Goal: Use online tool/utility: Utilize a website feature to perform a specific function

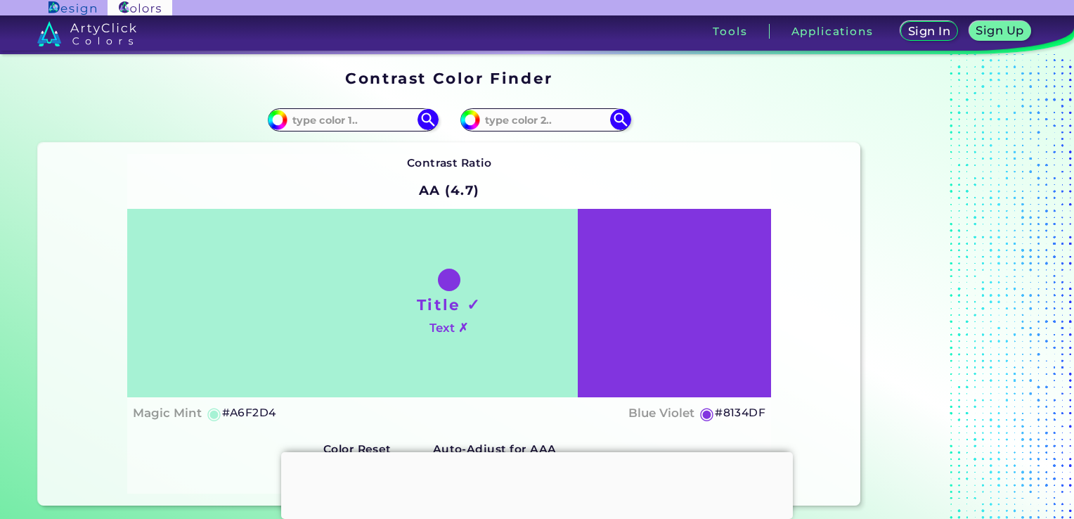
type input "b"
click at [212, 408] on h5 "◉" at bounding box center [214, 413] width 15 height 17
click at [397, 126] on input at bounding box center [352, 119] width 131 height 19
click at [277, 122] on input "#a6f2d4" at bounding box center [276, 118] width 18 height 18
type input "#3bb584"
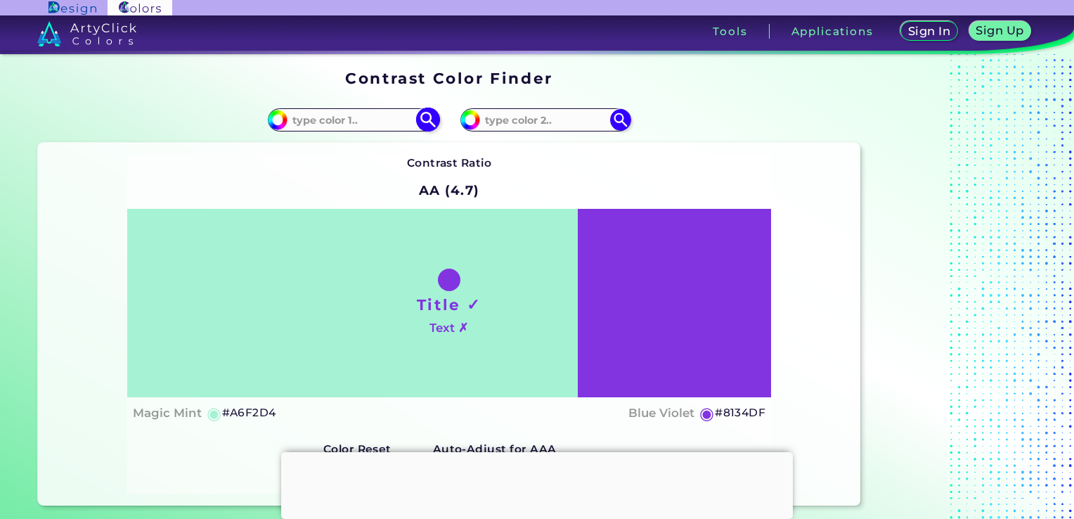
type input "#3BB584"
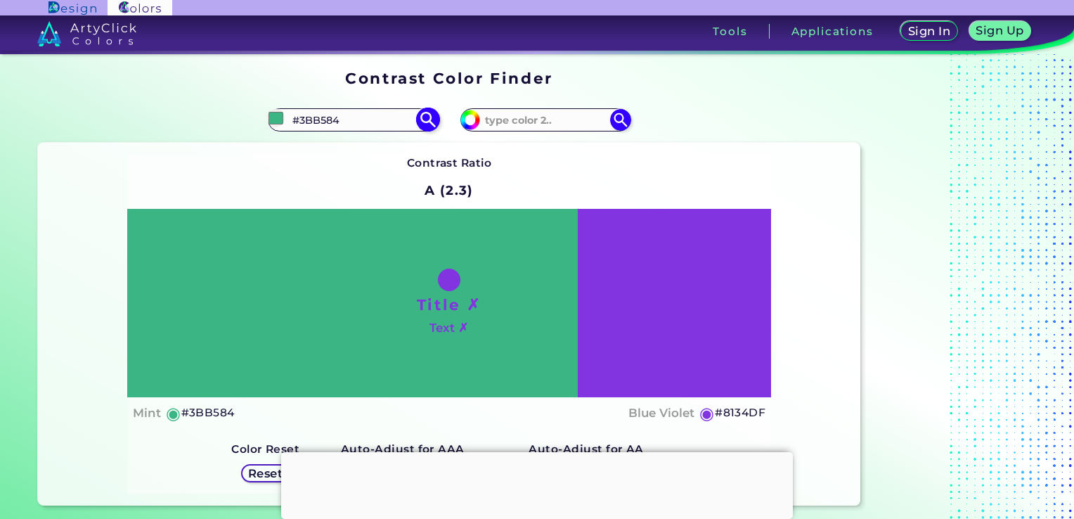
type input "#37b382"
type input "#37B382"
type input "#2ec287"
type input "#2EC287"
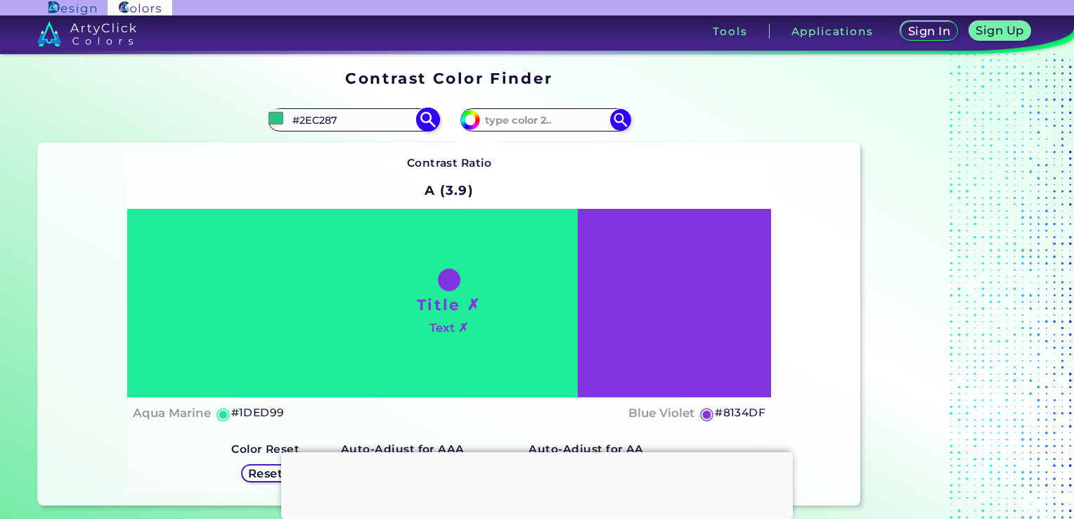
type input "#0aff9d"
type input "#0AFF9D"
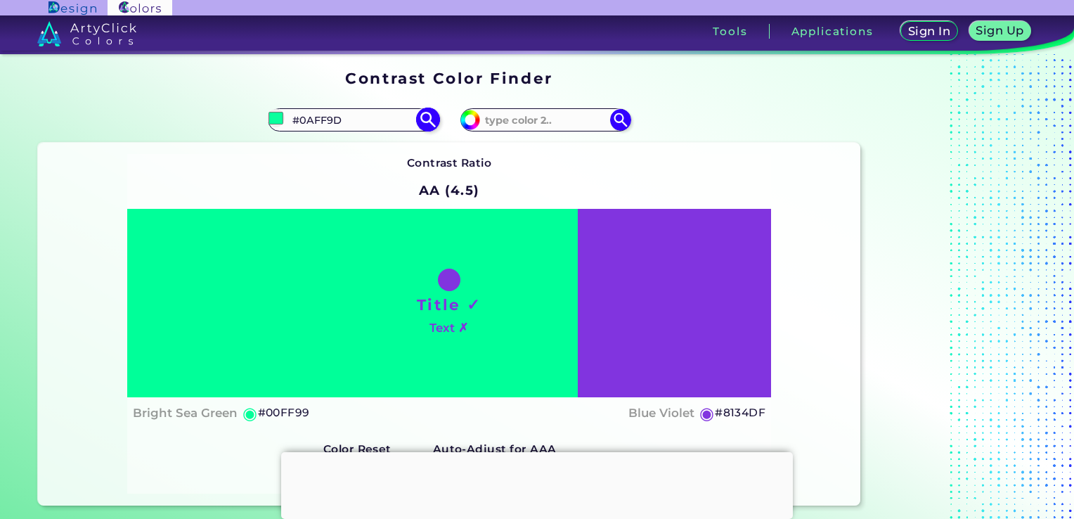
type input "#00ff99"
type input "#00FF99"
type input "#aeff00"
type input "#AEFF00"
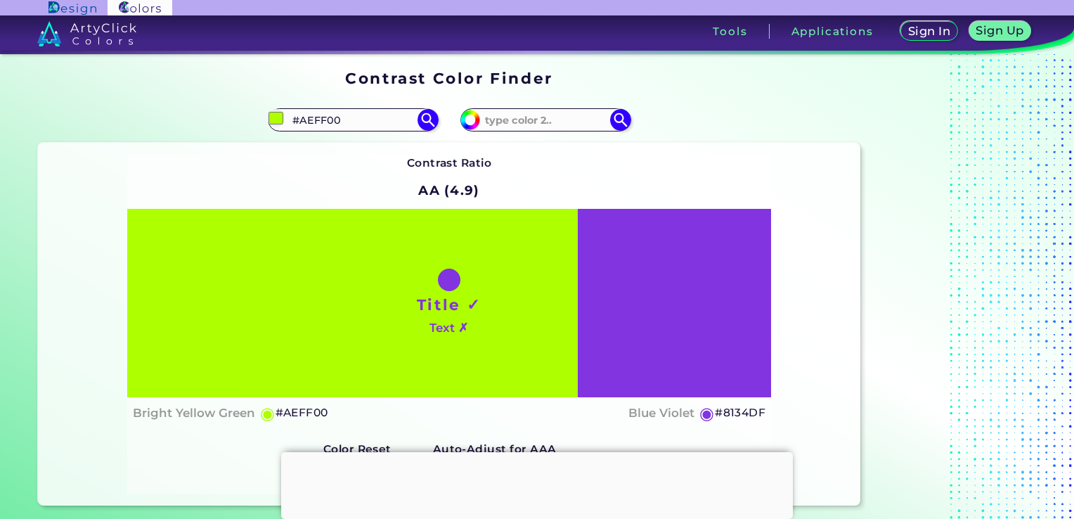
type input "#aeff00"
click at [641, 148] on div "Contrast Ratio AA (4.9) Title ✓ Text ✗ Bright Yellow Green ◉ #AEFF00 Blue Viole…" at bounding box center [449, 324] width 822 height 363
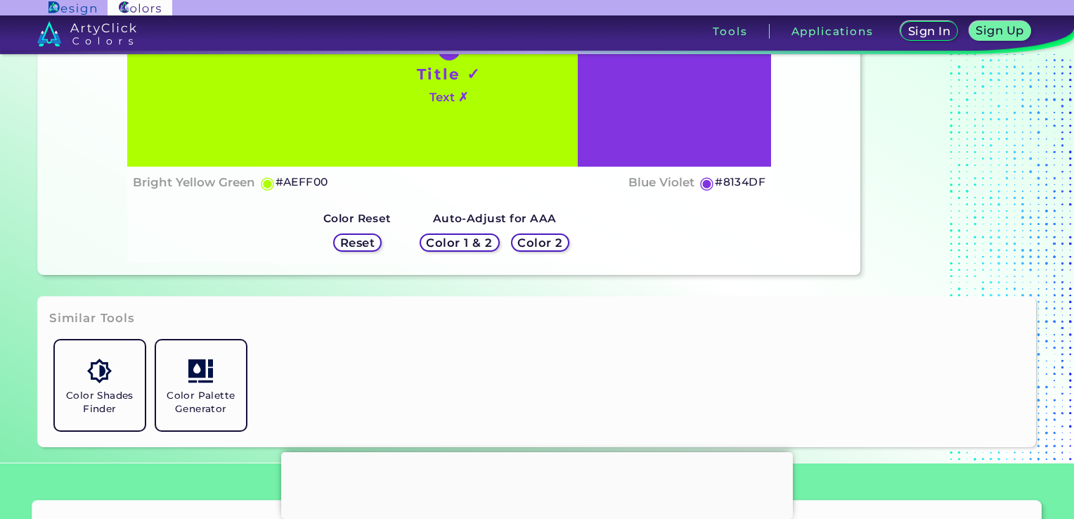
scroll to position [219, 0]
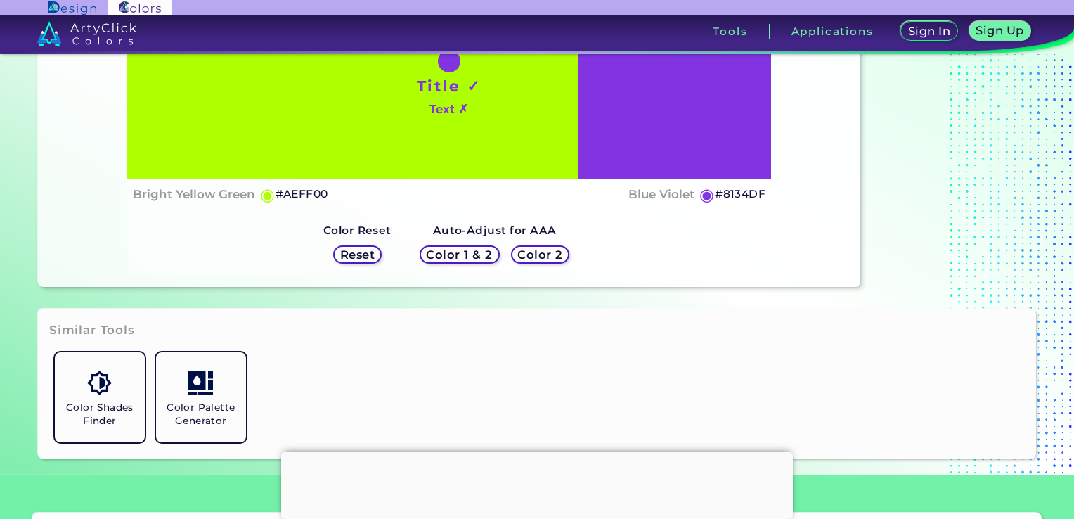
click at [541, 252] on h5 "Color 2" at bounding box center [539, 255] width 41 height 11
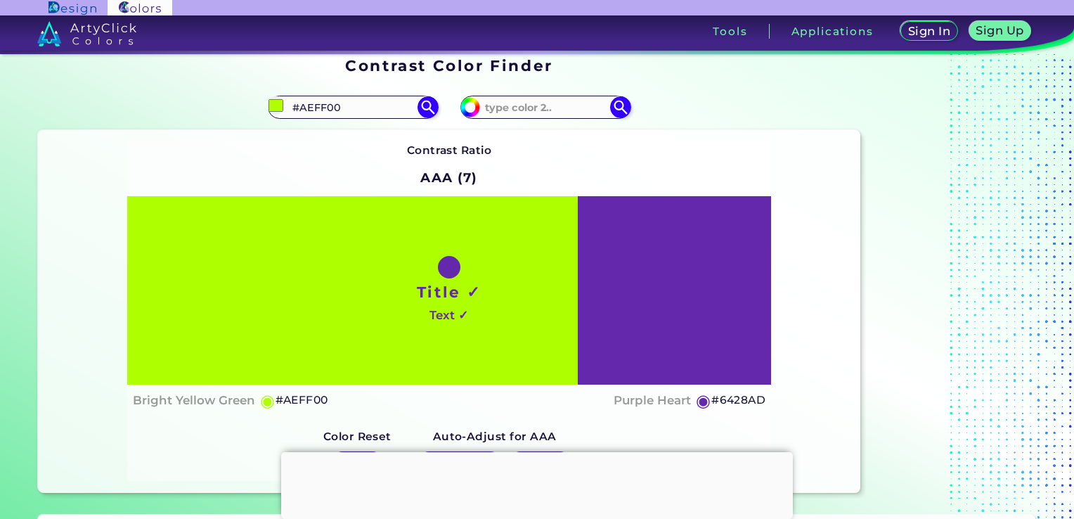
scroll to position [13, 0]
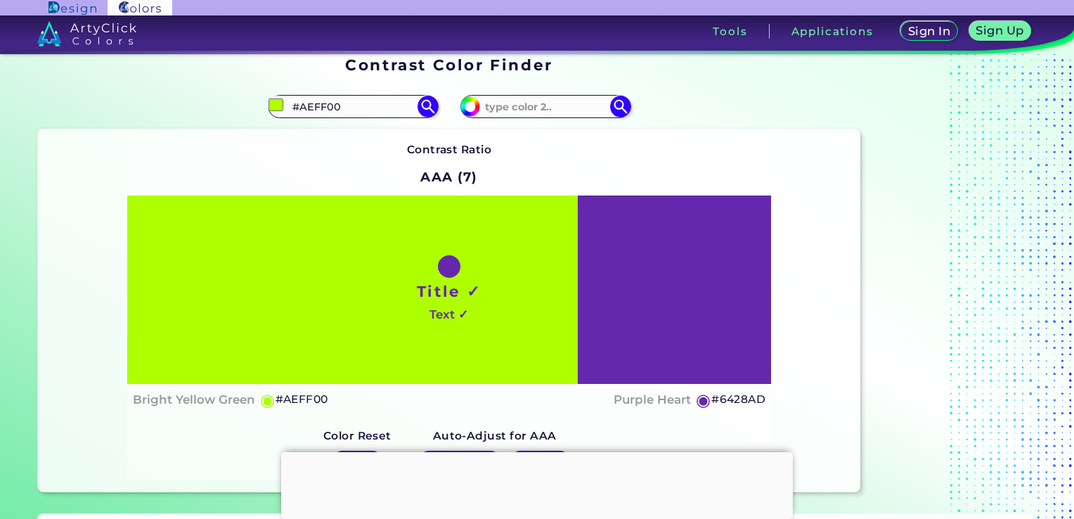
click at [451, 172] on h2 "AAA (7)" at bounding box center [449, 177] width 70 height 31
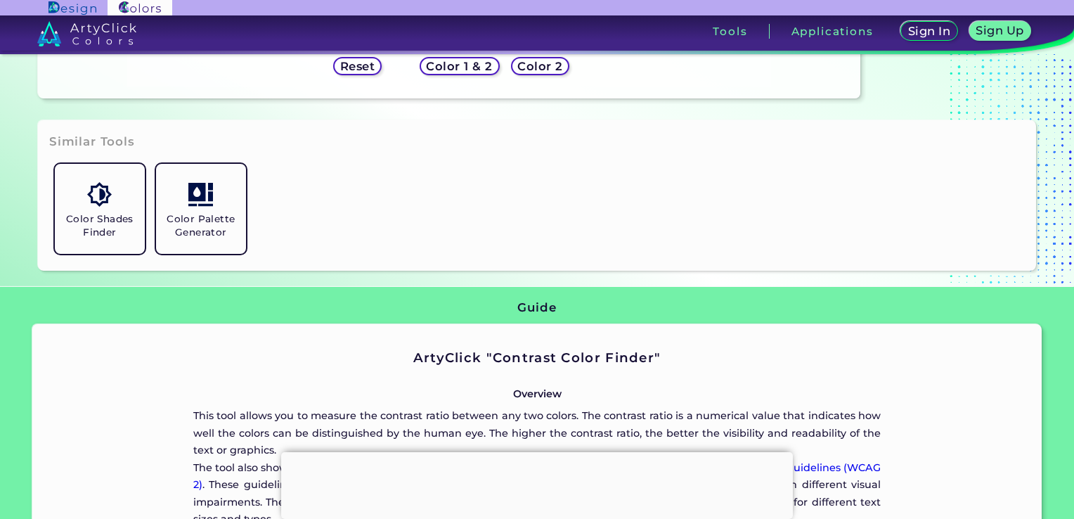
scroll to position [415, 0]
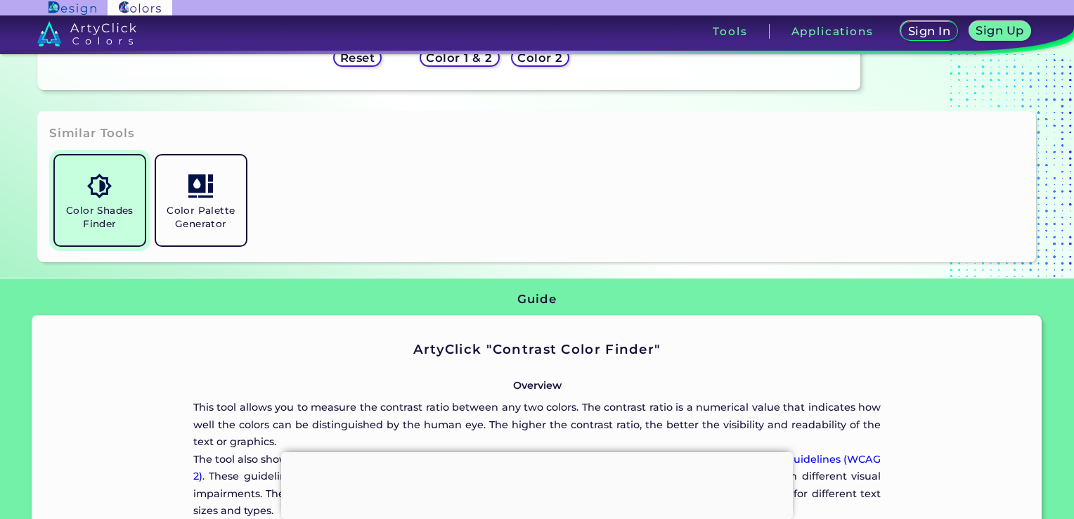
click at [120, 189] on link "Color Shades Finder" at bounding box center [99, 200] width 101 height 101
